Goal: Navigation & Orientation: Find specific page/section

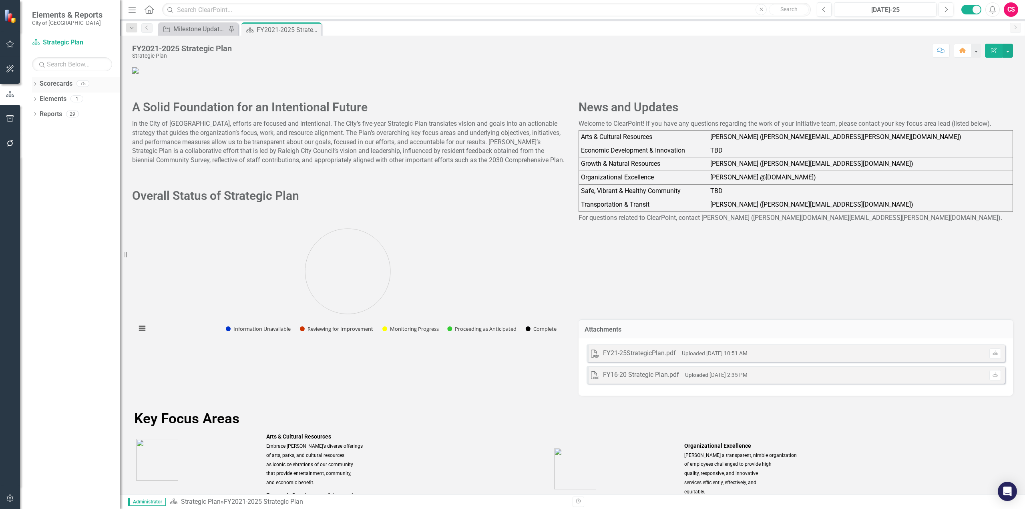
click at [35, 85] on icon "Dropdown" at bounding box center [35, 84] width 6 height 4
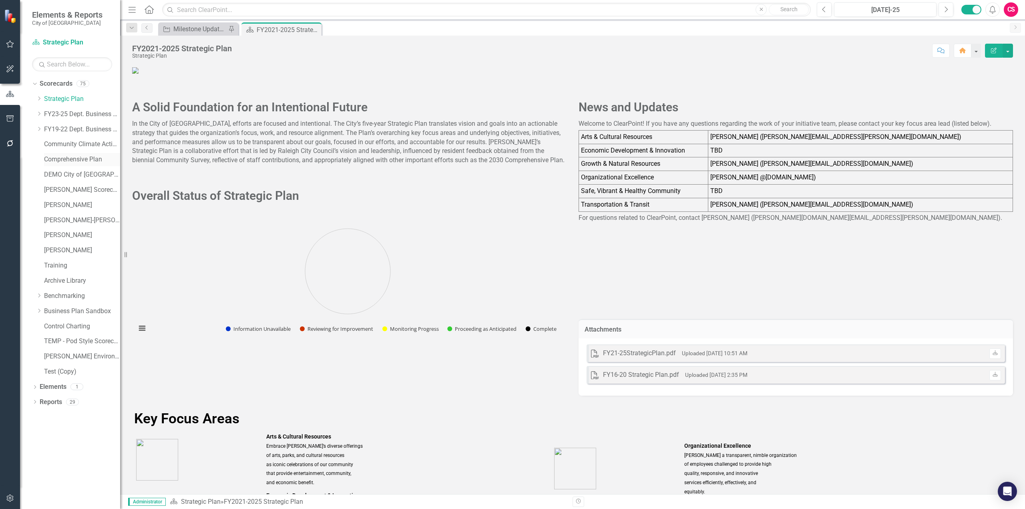
click at [70, 162] on link "Comprehensive Plan" at bounding box center [82, 159] width 76 height 9
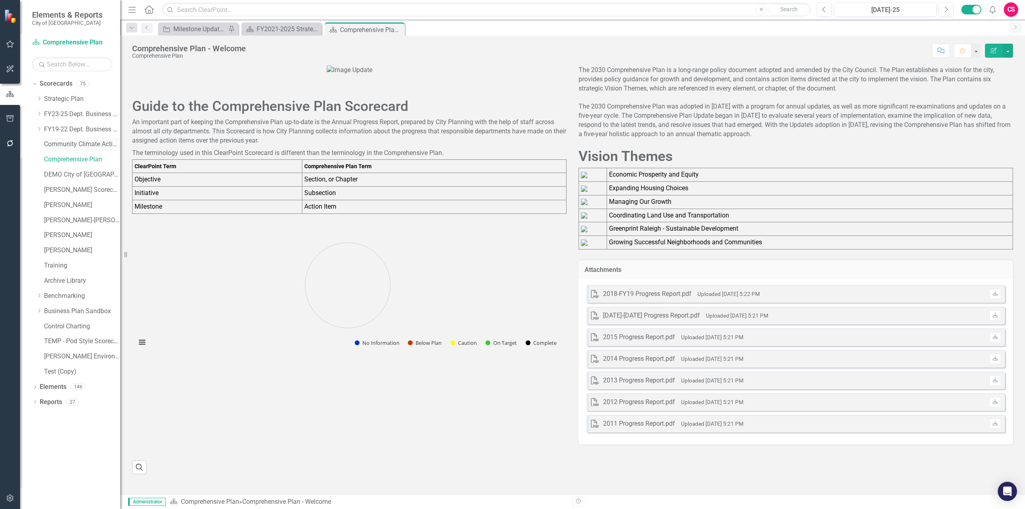
click at [68, 147] on link "Community Climate Action Plan" at bounding box center [82, 144] width 76 height 9
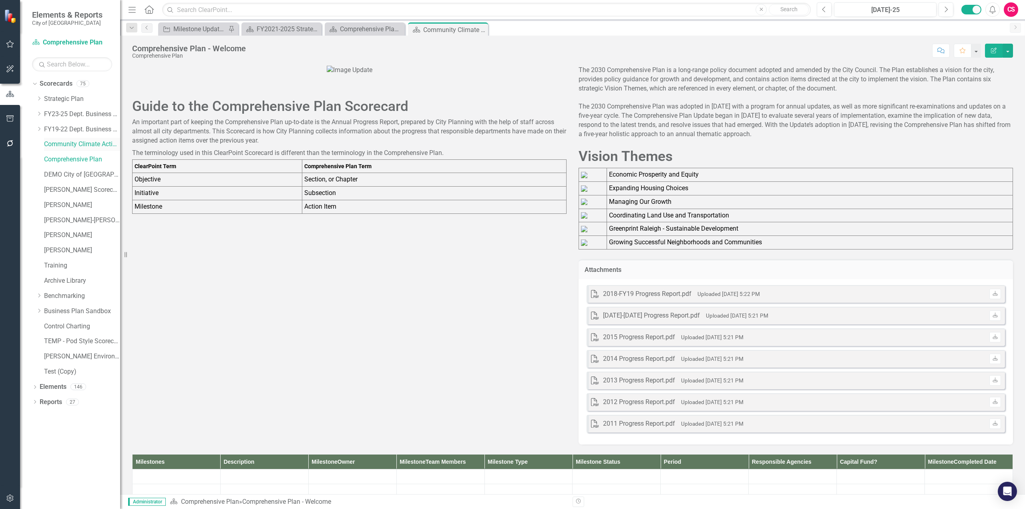
click at [74, 144] on link "Community Climate Action Plan" at bounding box center [82, 144] width 76 height 9
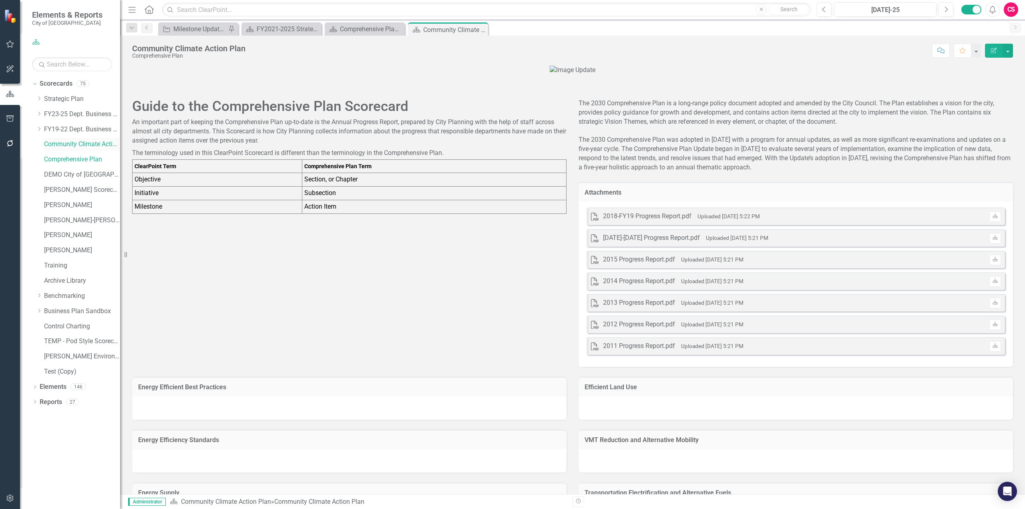
click at [90, 140] on link "Community Climate Action Plan" at bounding box center [82, 144] width 76 height 9
click at [89, 145] on link "Community Climate Action Plan" at bounding box center [82, 144] width 76 height 9
click at [40, 97] on icon "Dropdown" at bounding box center [39, 98] width 6 height 5
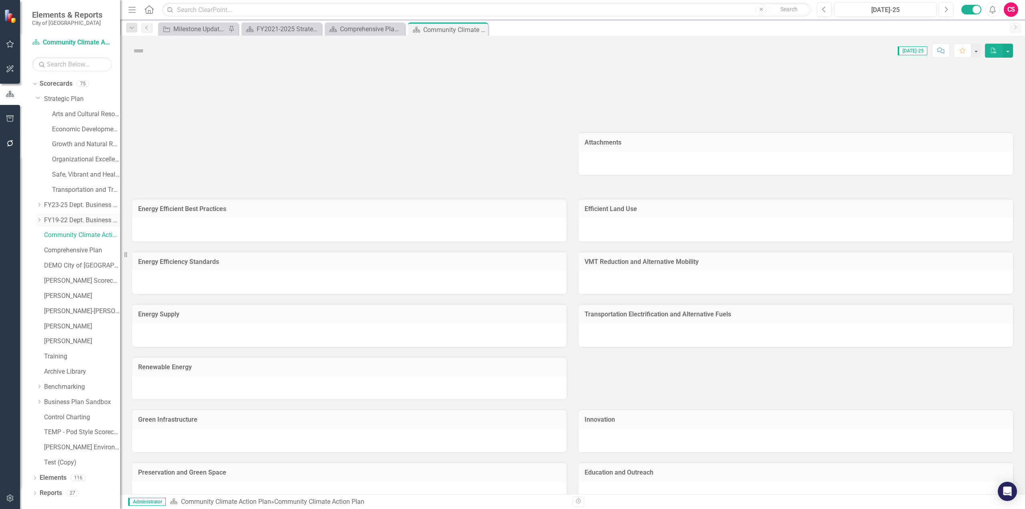
click at [40, 219] on icon "Dropdown" at bounding box center [39, 219] width 6 height 5
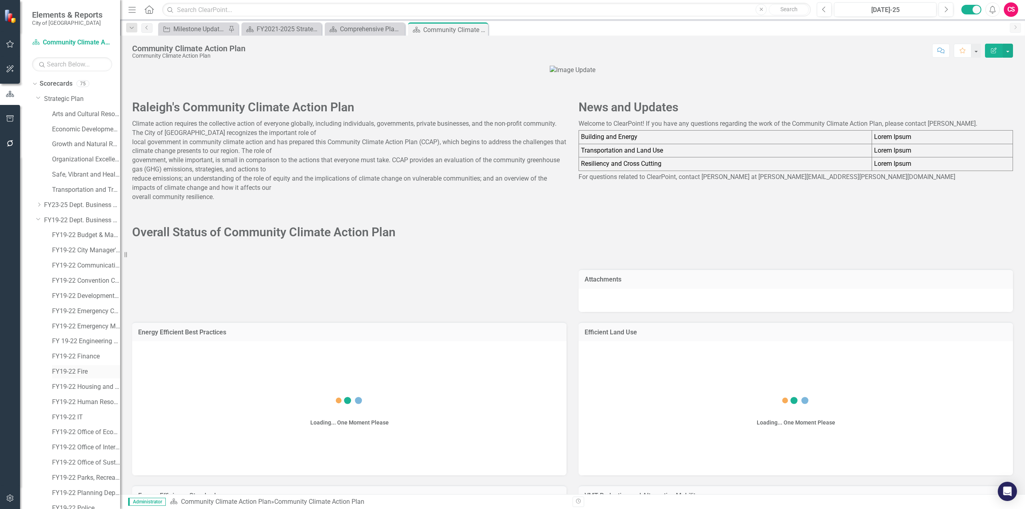
click at [76, 278] on link "FY19-22 Fire" at bounding box center [86, 371] width 68 height 9
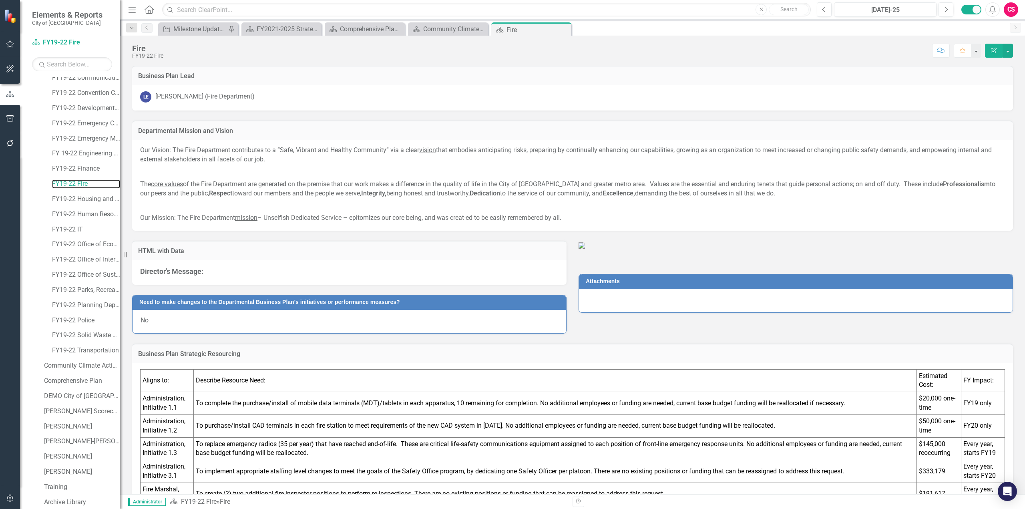
scroll to position [311, 0]
click at [35, 278] on icon at bounding box center [35, 485] width 2 height 4
click at [38, 278] on icon "Dropdown" at bounding box center [39, 456] width 6 height 4
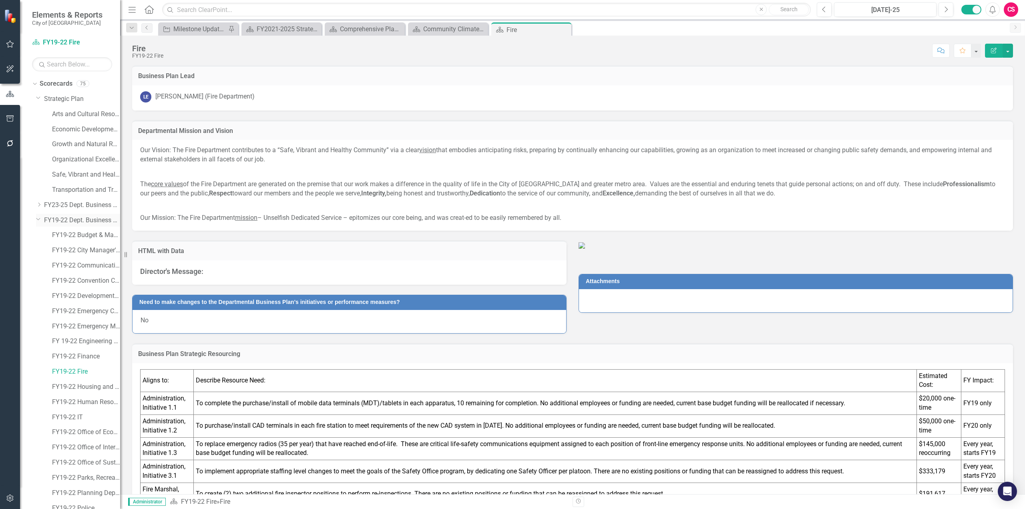
click at [40, 217] on icon "Dropdown" at bounding box center [38, 219] width 5 height 6
drag, startPoint x: 207, startPoint y: 105, endPoint x: -131, endPoint y: 142, distance: 339.5
click at [0, 142] on html "Elements & Reports City of Raleigh Scorecard FY19-22 Fire Search Dropdown Score…" at bounding box center [512, 254] width 1025 height 509
drag, startPoint x: 70, startPoint y: 117, endPoint x: 68, endPoint y: 145, distance: 28.1
click at [70, 117] on link "Arts and Cultural Resources" at bounding box center [86, 114] width 68 height 9
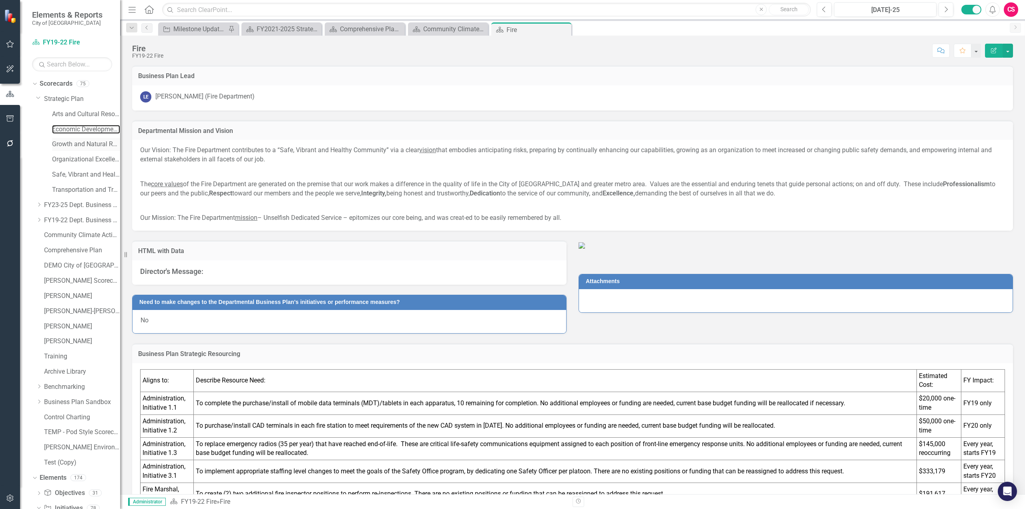
click at [69, 130] on link "Economic Development and Innovation" at bounding box center [86, 129] width 68 height 9
click at [68, 145] on link "Growth and Natural Resources" at bounding box center [86, 144] width 68 height 9
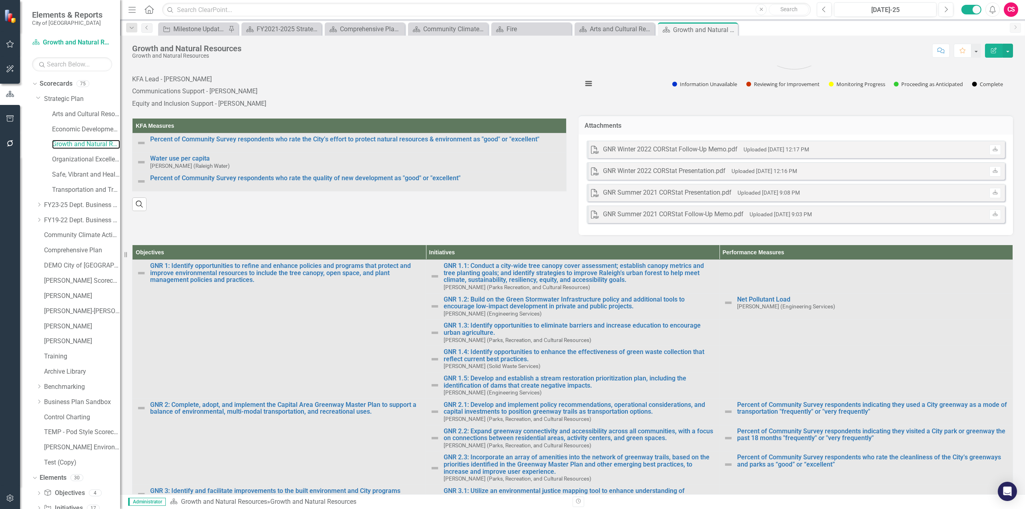
scroll to position [144, 0]
click at [38, 204] on icon "Dropdown" at bounding box center [39, 204] width 6 height 5
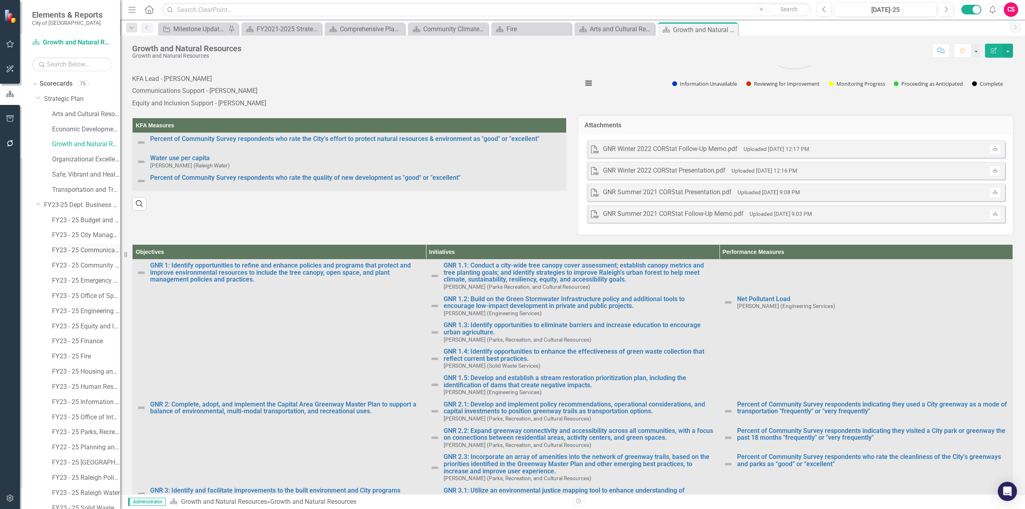
click at [79, 247] on link "FY23 - 25 Communications" at bounding box center [86, 250] width 68 height 9
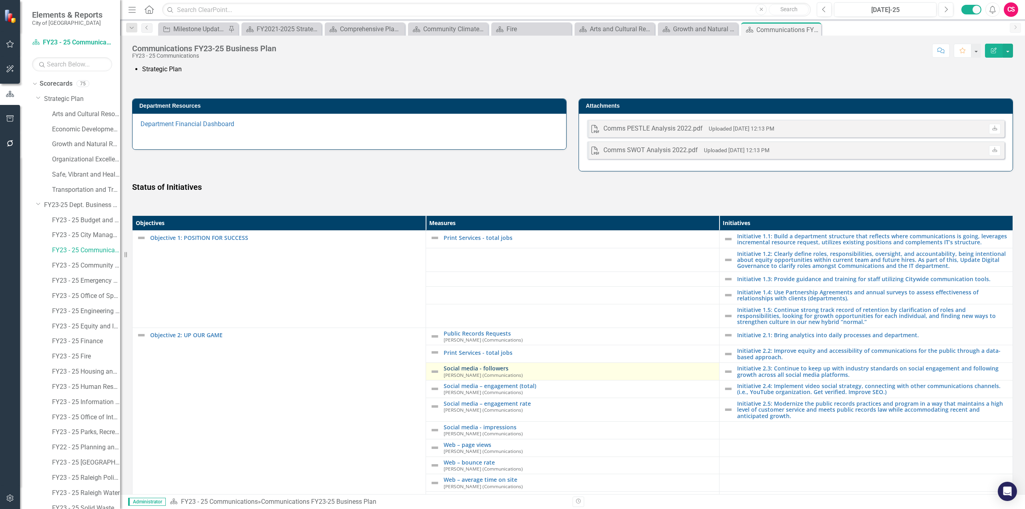
click at [472, 278] on link "Social media - followers" at bounding box center [579, 368] width 271 height 6
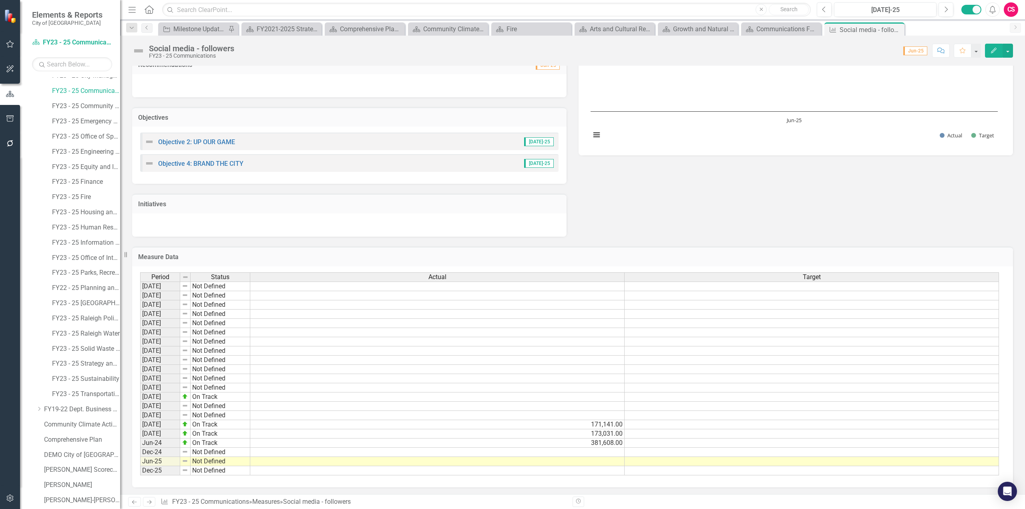
scroll to position [205, 0]
click at [76, 278] on link "FY23 - 25 Transportation" at bounding box center [86, 348] width 68 height 9
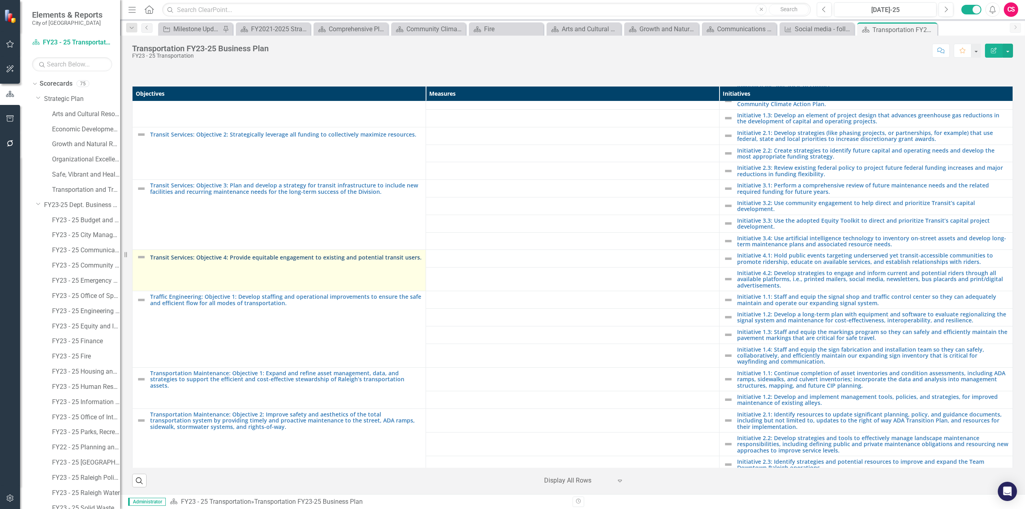
click at [251, 254] on link "Transit Services: Objective 4: Provide equitable engagement to existing and pot…" at bounding box center [285, 257] width 271 height 6
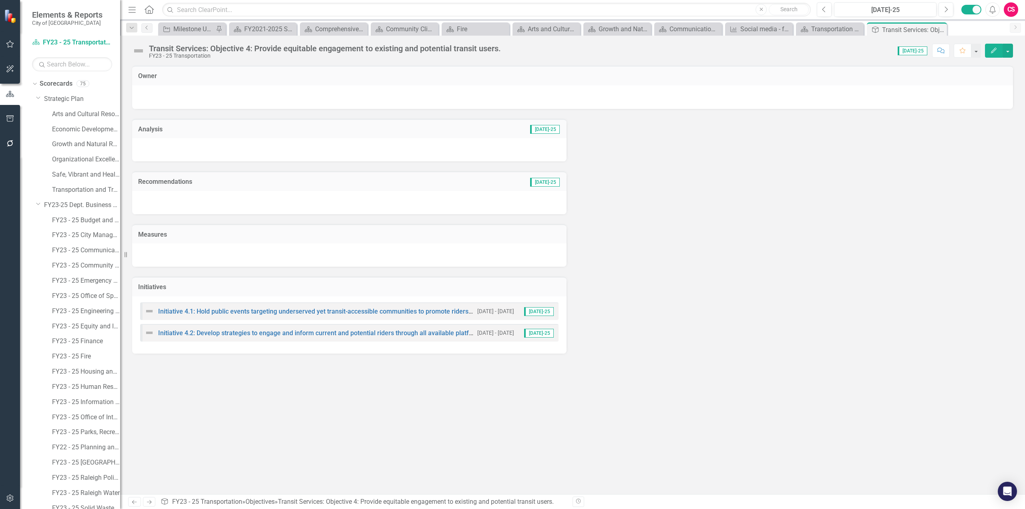
drag, startPoint x: 1010, startPoint y: 50, endPoint x: 839, endPoint y: 62, distance: 171.8
click at [615, 62] on div "Transit Services: Objective 4: Provide equitable engagement to existing and pot…" at bounding box center [572, 265] width 905 height 458
click at [615, 53] on button "button" at bounding box center [1007, 51] width 10 height 14
click at [615, 95] on link "Revision History Revision History" at bounding box center [980, 95] width 65 height 15
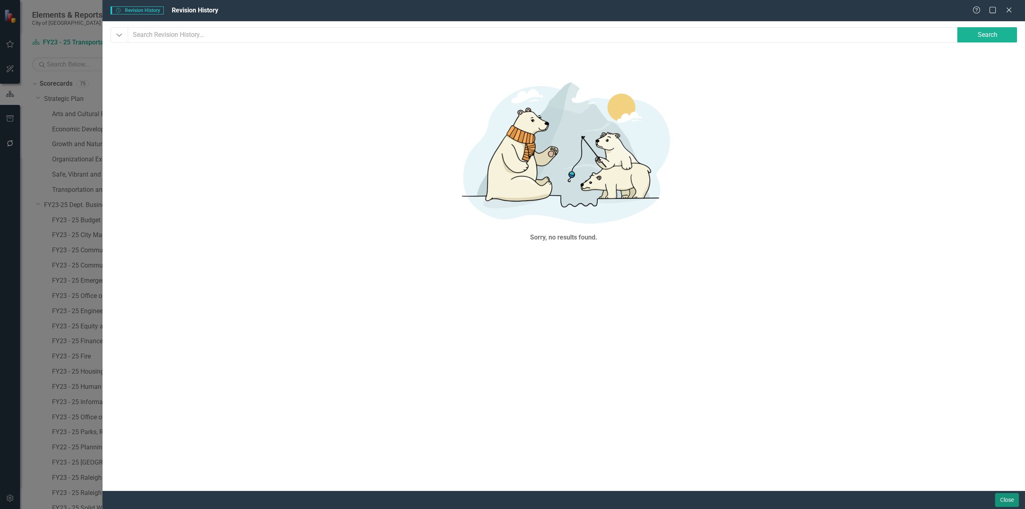
click at [615, 278] on button "Close" at bounding box center [1007, 500] width 24 height 14
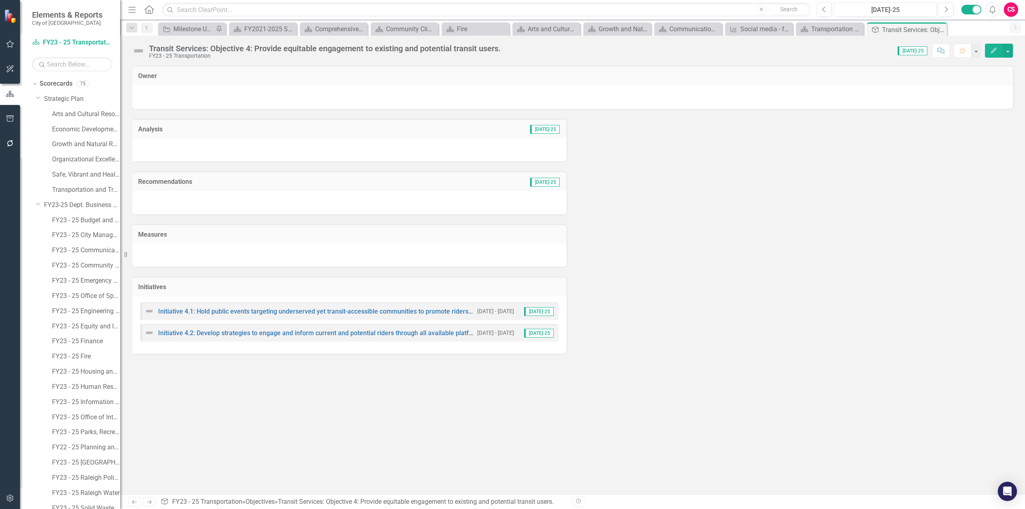
click at [615, 52] on icon "Edit" at bounding box center [993, 51] width 7 height 6
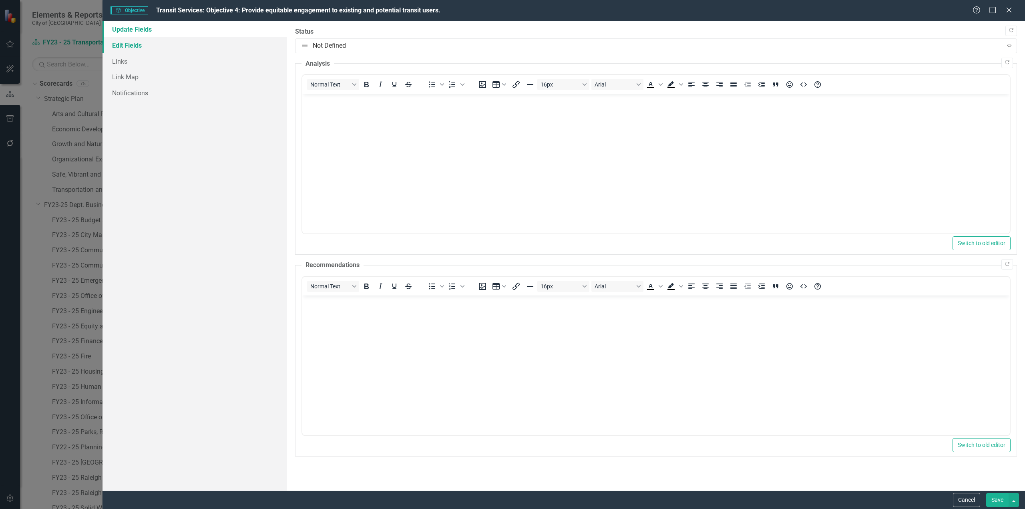
click at [175, 47] on link "Edit Fields" at bounding box center [194, 45] width 185 height 16
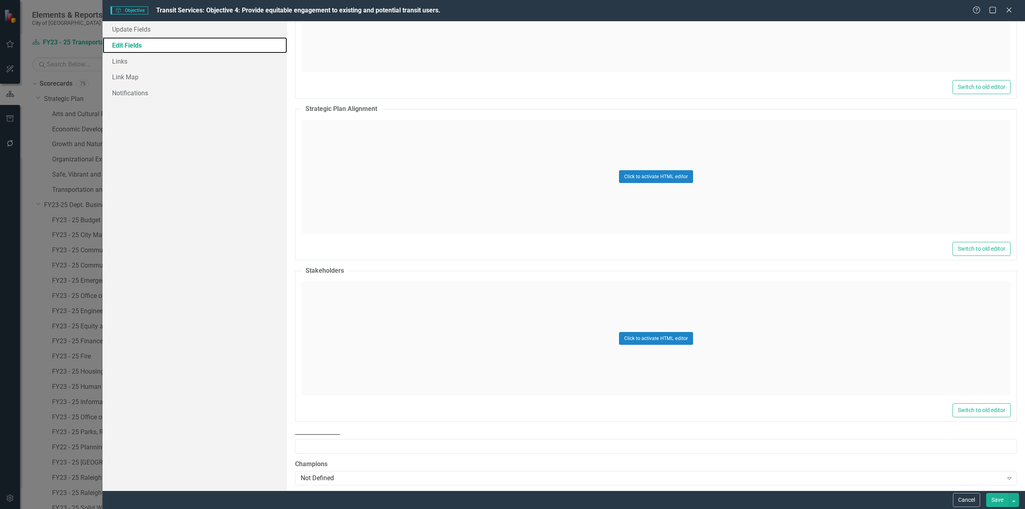
scroll to position [944, 0]
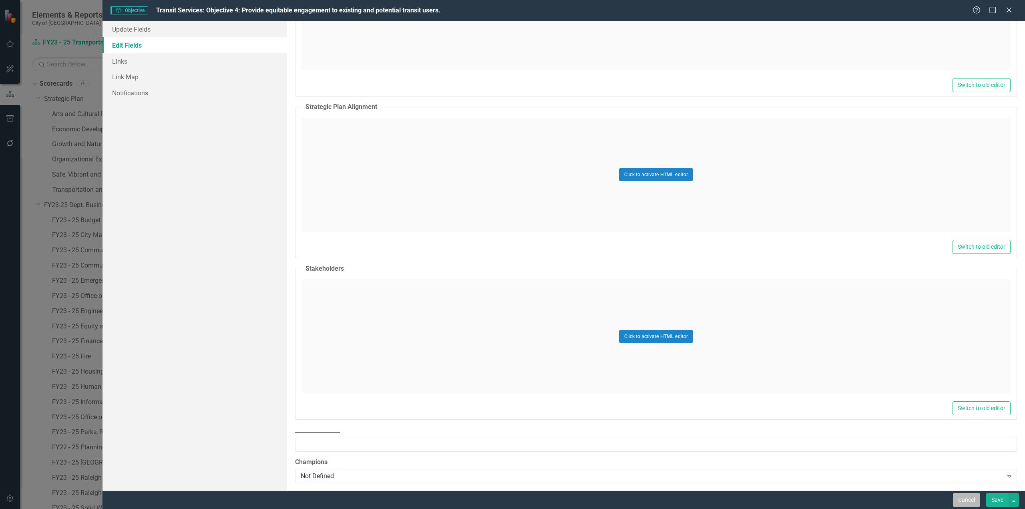
click at [615, 278] on button "Cancel" at bounding box center [966, 500] width 27 height 14
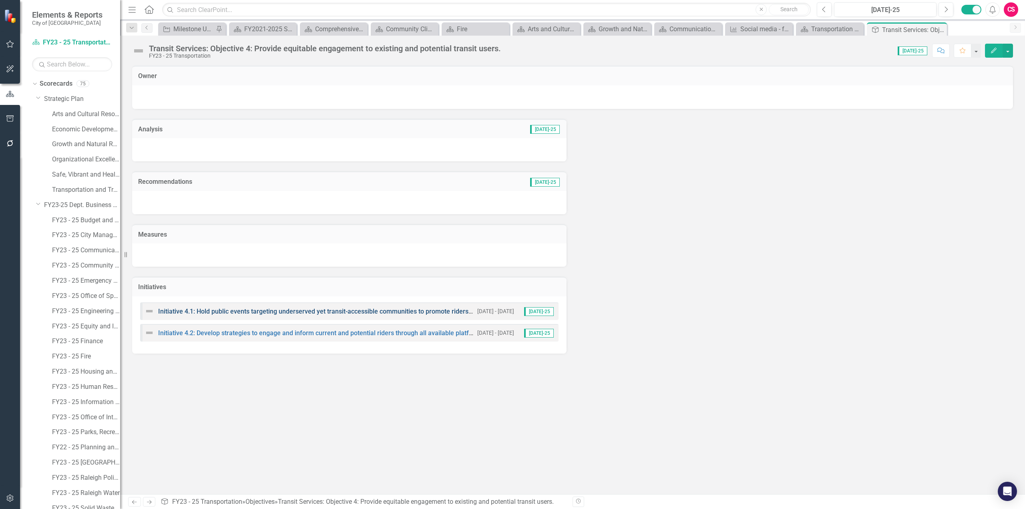
click at [376, 278] on link "Initiative 4.1: Hold public events targeting underserved yet transit-accessible…" at bounding box center [419, 311] width 522 height 8
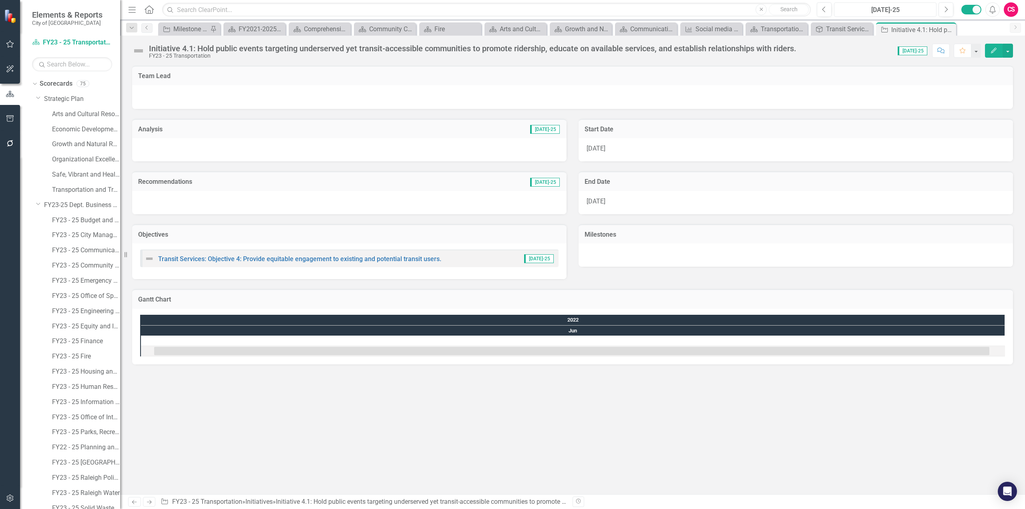
click at [615, 8] on div "[DATE]-25" at bounding box center [885, 10] width 97 height 10
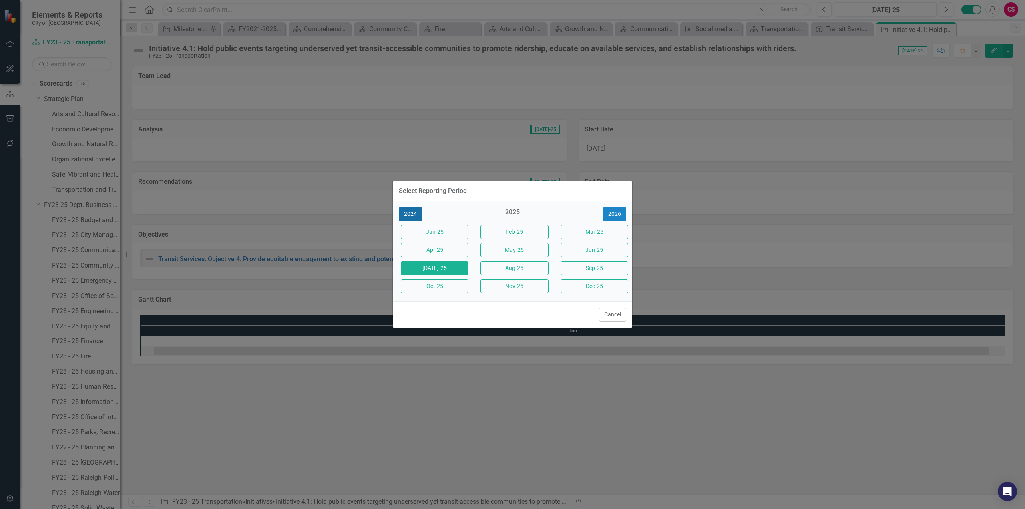
click at [413, 218] on button "2024" at bounding box center [410, 214] width 23 height 14
click at [413, 218] on button "2023" at bounding box center [410, 214] width 23 height 14
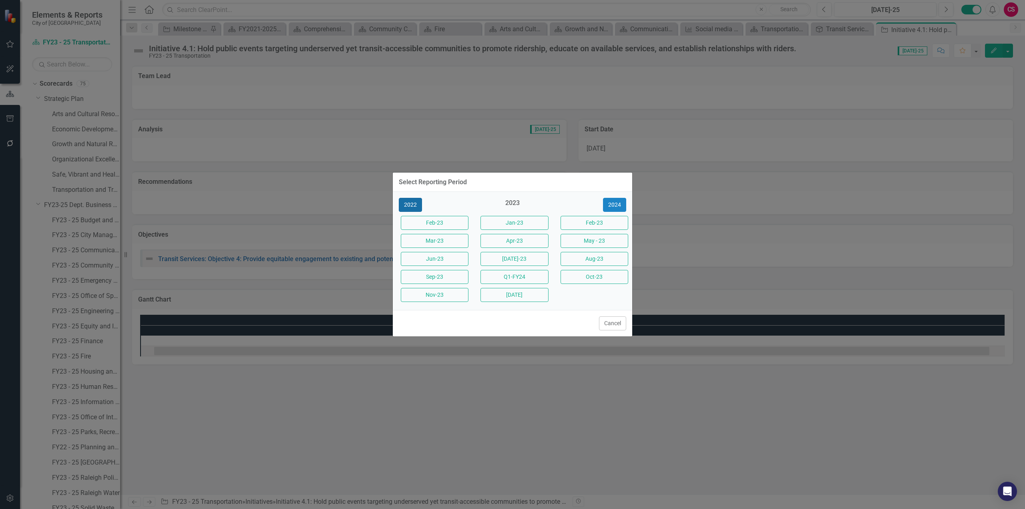
click at [411, 201] on button "2022" at bounding box center [410, 205] width 23 height 14
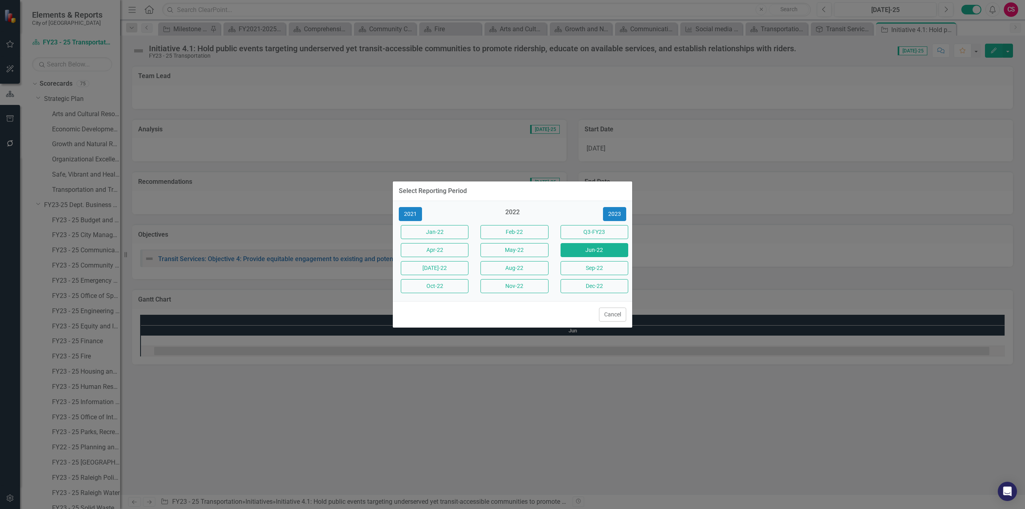
click at [601, 250] on button "Jun-22" at bounding box center [594, 250] width 68 height 14
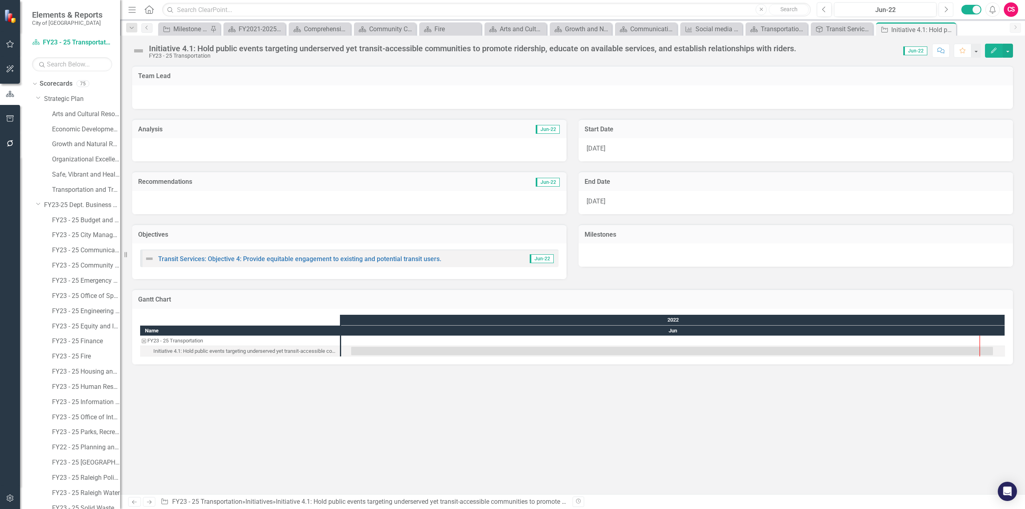
click at [615, 9] on icon "Next" at bounding box center [946, 9] width 4 height 7
click at [66, 112] on link "Arts and Cultural Resources" at bounding box center [86, 114] width 68 height 9
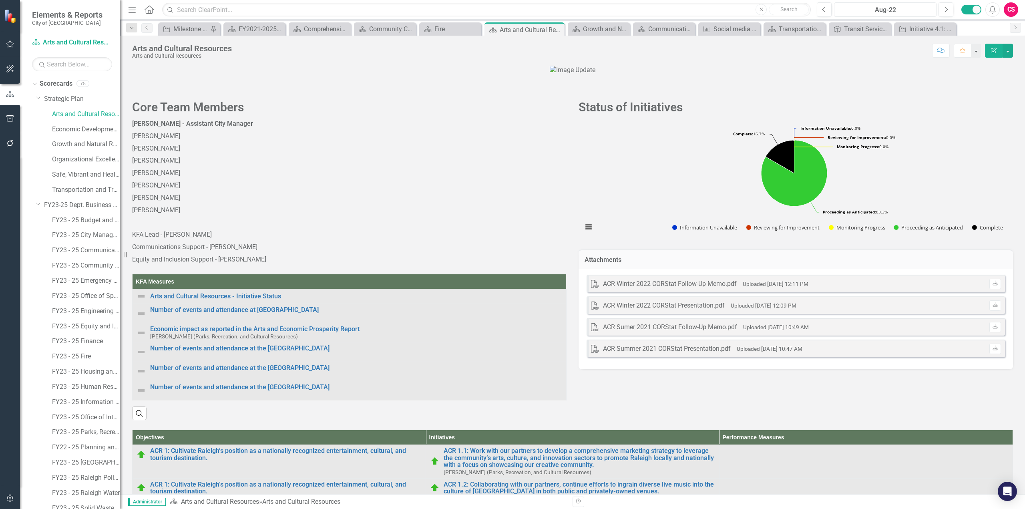
click at [615, 7] on div "Aug-22" at bounding box center [885, 10] width 97 height 10
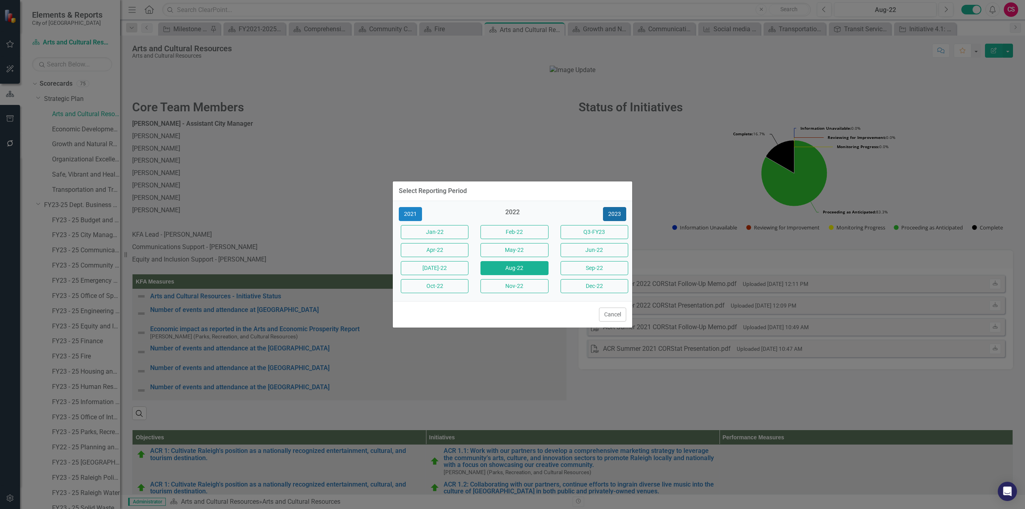
click at [610, 217] on button "2023" at bounding box center [614, 214] width 23 height 14
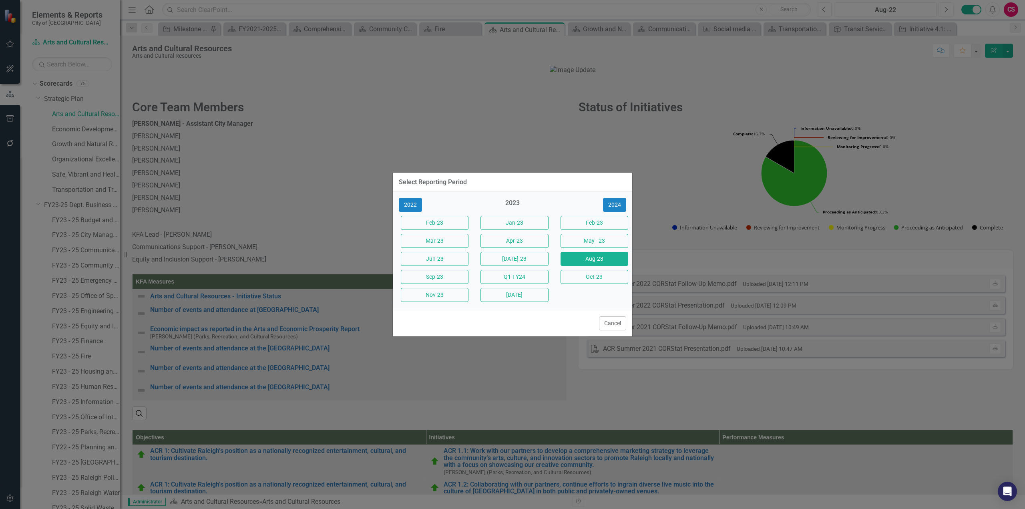
click at [583, 259] on button "Aug-23" at bounding box center [594, 259] width 68 height 14
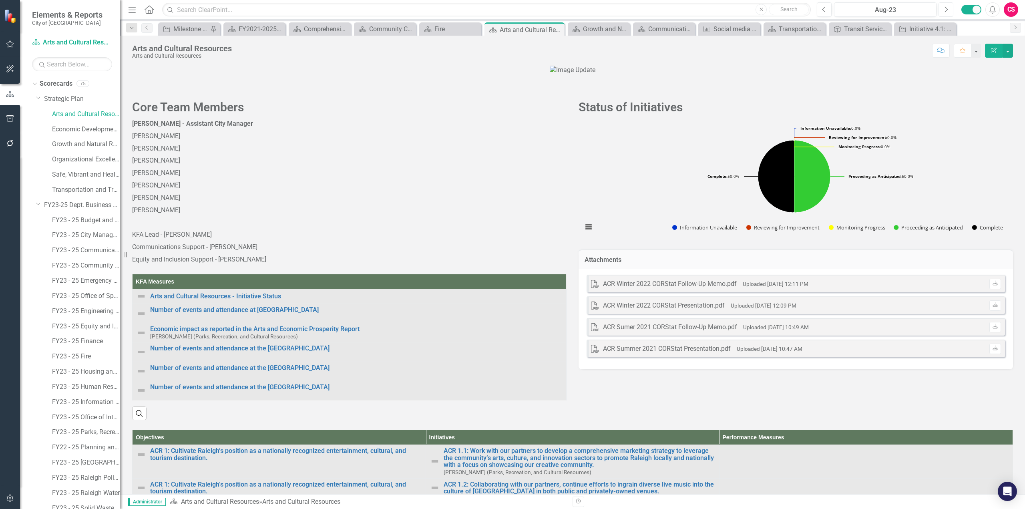
click at [615, 14] on button "Next" at bounding box center [945, 9] width 15 height 14
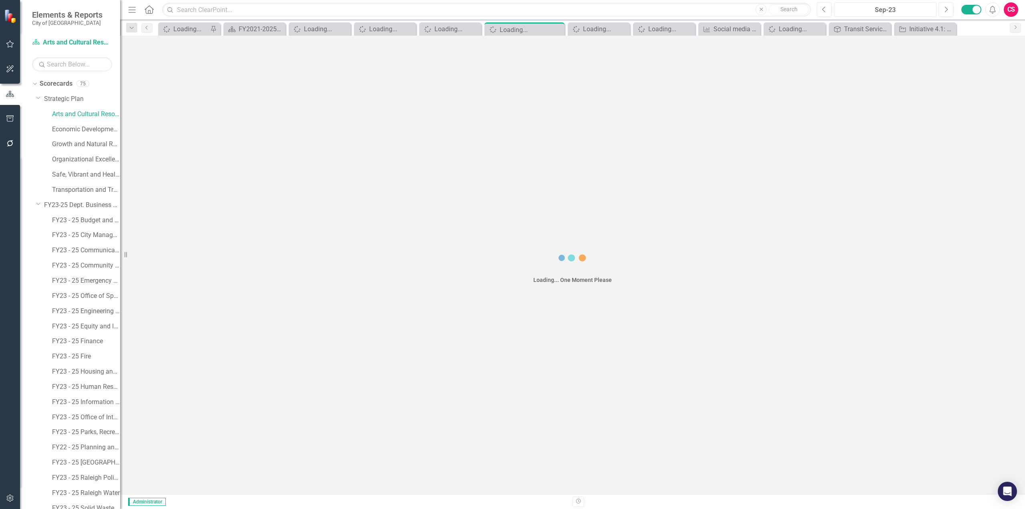
click at [615, 9] on div "Sep-23" at bounding box center [885, 10] width 97 height 10
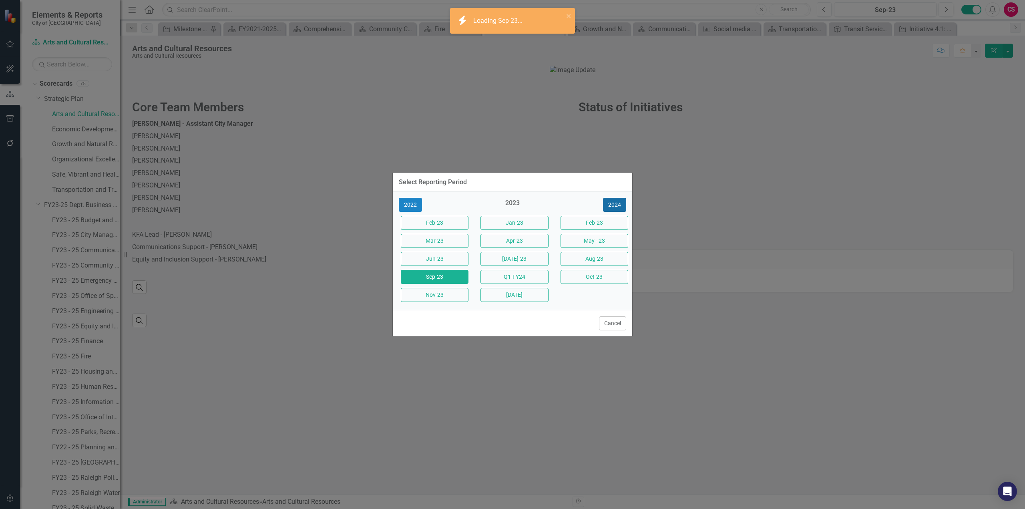
click at [609, 207] on button "2024" at bounding box center [614, 205] width 23 height 14
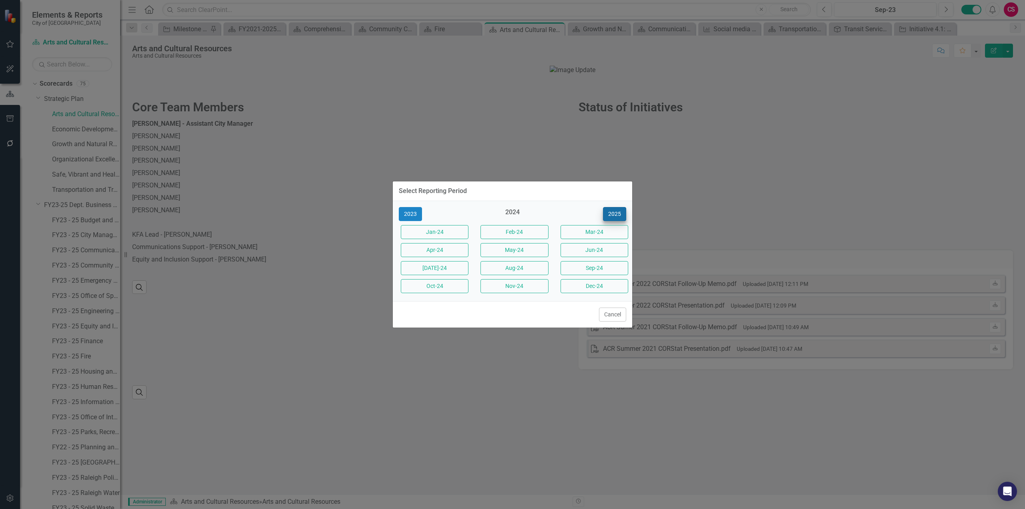
click at [515, 268] on button "Aug-24" at bounding box center [514, 268] width 68 height 14
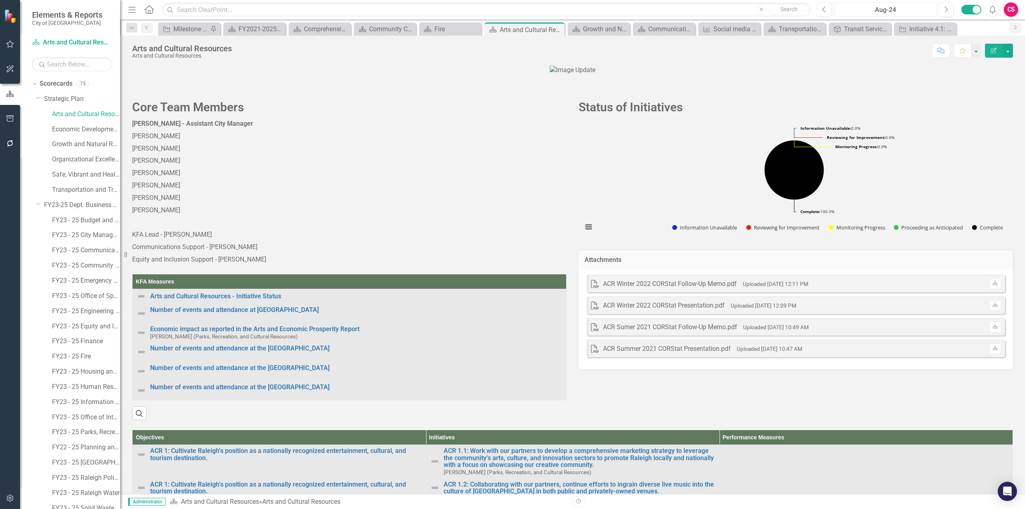
click at [615, 10] on div "Aug-24" at bounding box center [885, 10] width 97 height 10
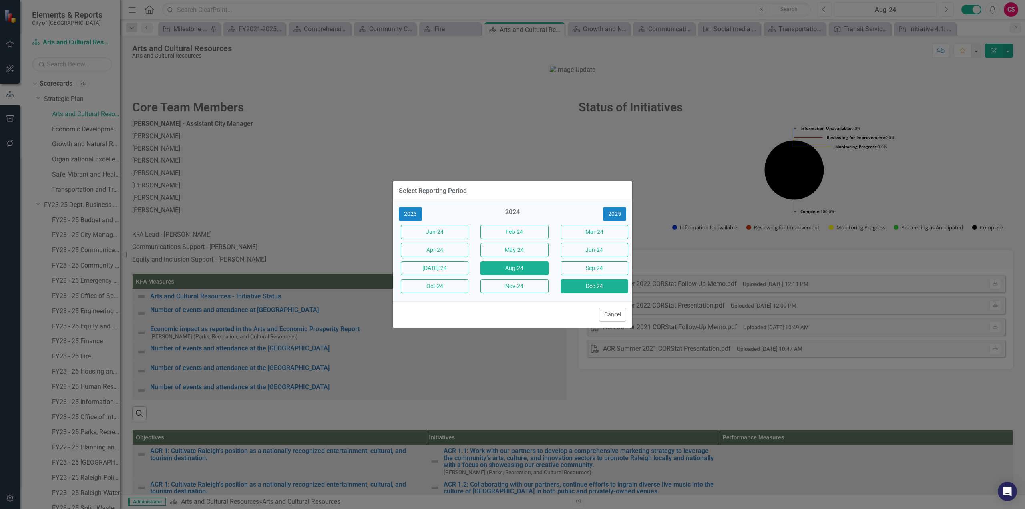
click at [581, 278] on button "Dec-24" at bounding box center [594, 286] width 68 height 14
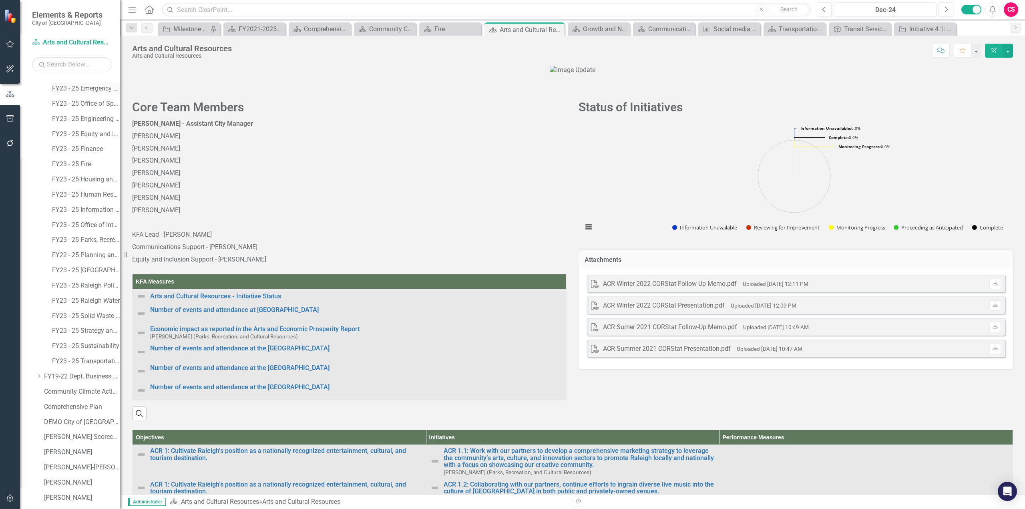
scroll to position [402, 0]
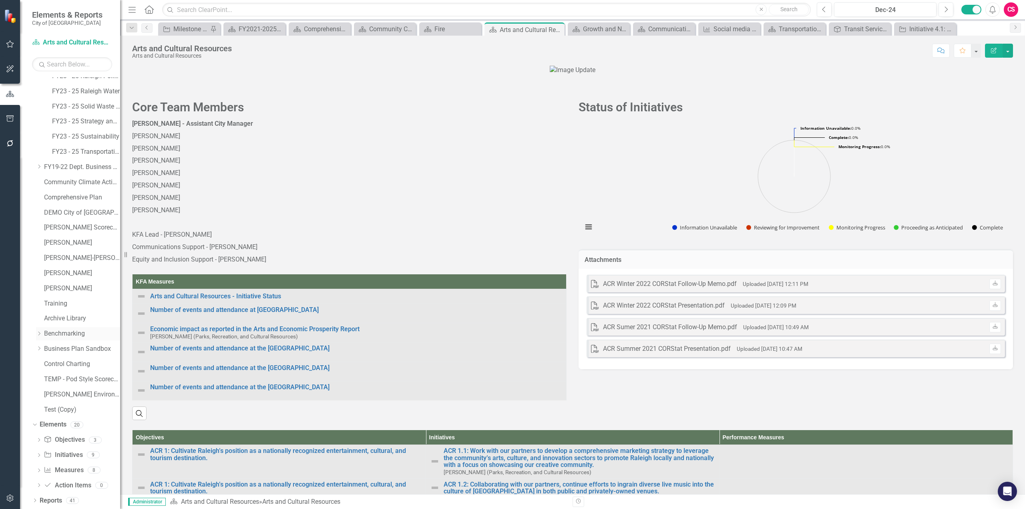
click at [36, 278] on icon "Dropdown" at bounding box center [39, 333] width 6 height 5
click at [36, 278] on icon "Dropdown" at bounding box center [38, 332] width 5 height 6
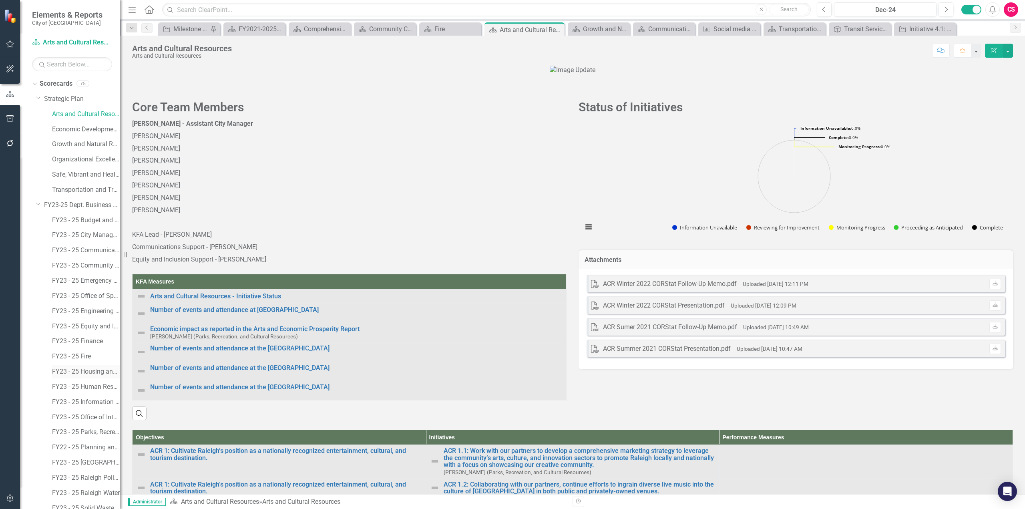
click at [79, 278] on div "FY23 - 25 Housing and Neighborhoods" at bounding box center [86, 371] width 68 height 13
click at [87, 278] on link "FY23 - 25 Fire" at bounding box center [86, 356] width 68 height 9
